Goal: Task Accomplishment & Management: Manage account settings

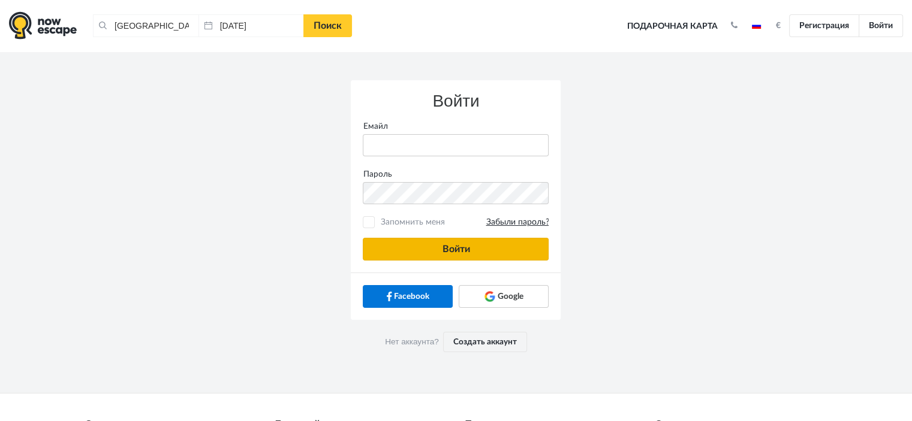
type input "anatoly@imaginaris.ee"
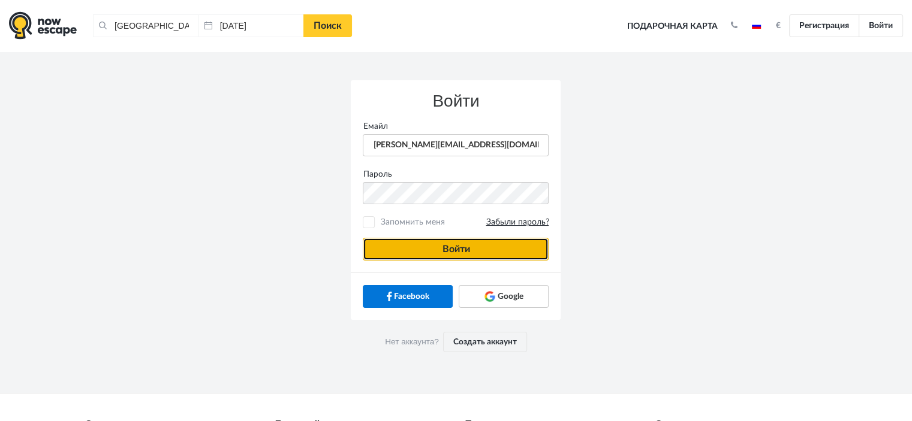
click at [500, 254] on button "Войти" at bounding box center [456, 249] width 186 height 23
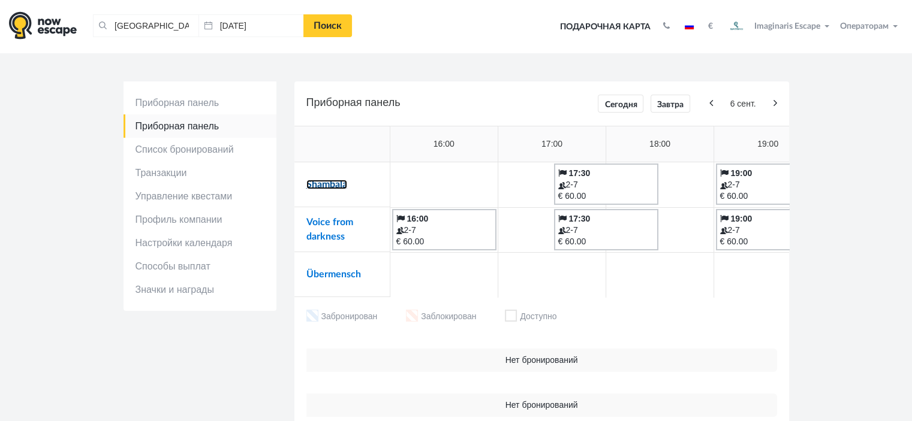
click at [338, 185] on link "Shambala" at bounding box center [326, 185] width 41 height 10
